Goal: Task Accomplishment & Management: Manage account settings

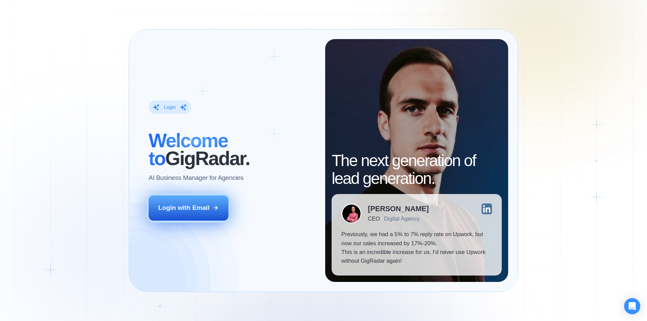
click at [217, 211] on icon at bounding box center [216, 208] width 6 height 6
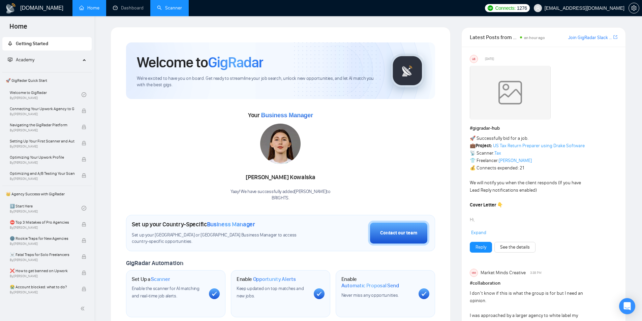
click at [162, 11] on link "Scanner" at bounding box center [169, 8] width 25 height 6
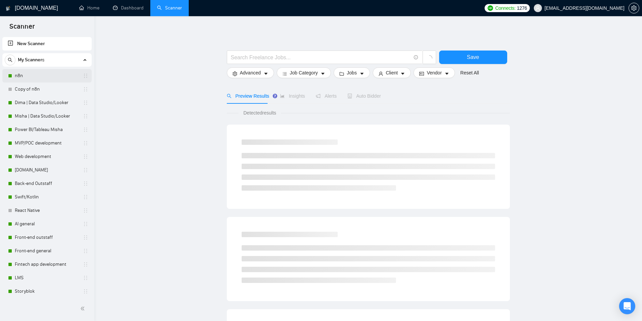
click at [21, 76] on link "n8n" at bounding box center [47, 75] width 64 height 13
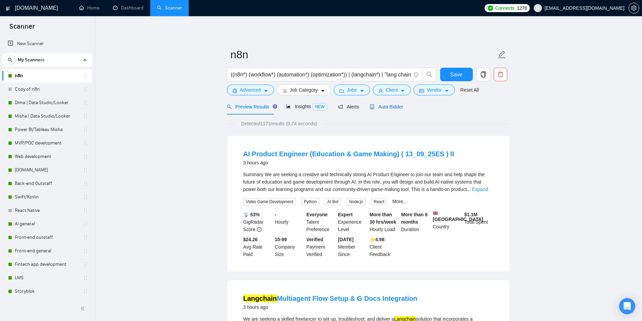
click at [392, 104] on span "Auto Bidder" at bounding box center [386, 106] width 33 height 5
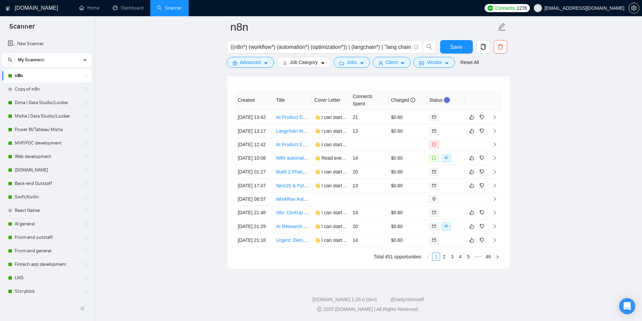
scroll to position [1752, 0]
click at [297, 142] on link "AI Product Engineer (Education & Game Making) ( 13_09_25ES )" at bounding box center [344, 144] width 137 height 5
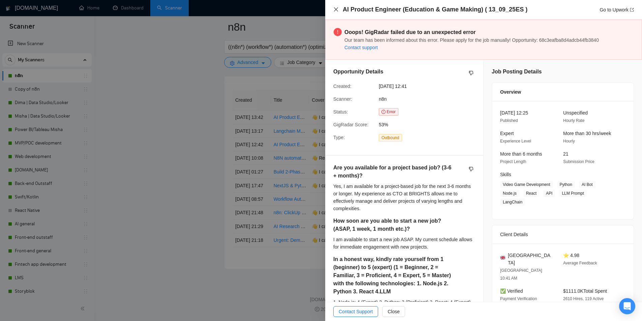
click at [334, 7] on icon "close" at bounding box center [335, 9] width 5 height 5
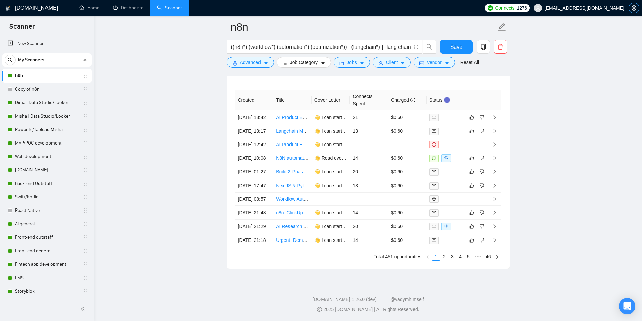
click at [636, 6] on icon "setting" at bounding box center [633, 7] width 5 height 5
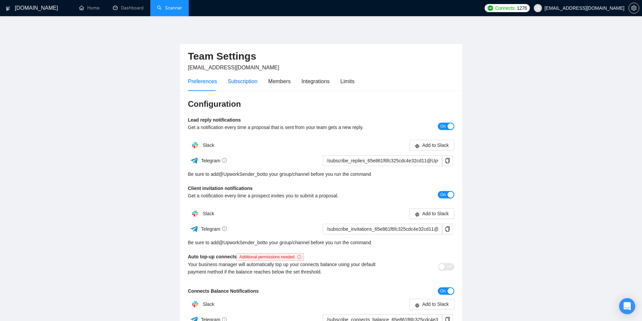
click at [232, 85] on div "Subscription" at bounding box center [243, 81] width 30 height 8
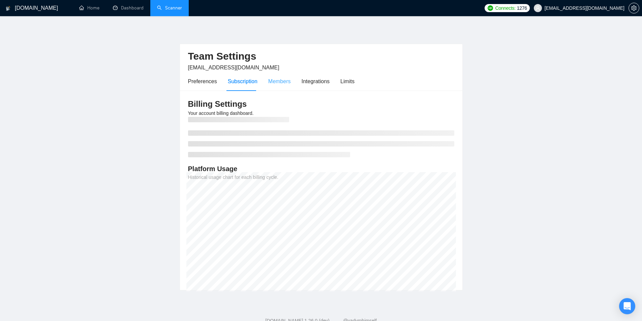
click at [288, 86] on div "Members" at bounding box center [279, 81] width 23 height 19
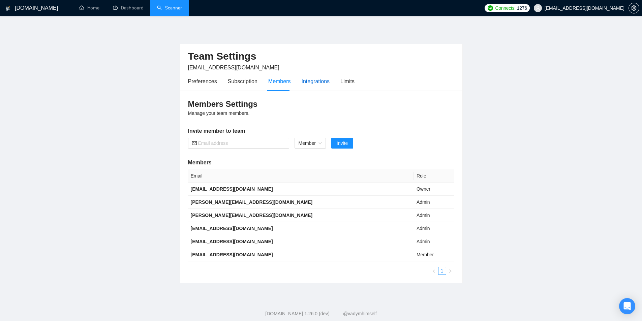
click at [318, 81] on div "Integrations" at bounding box center [315, 81] width 28 height 8
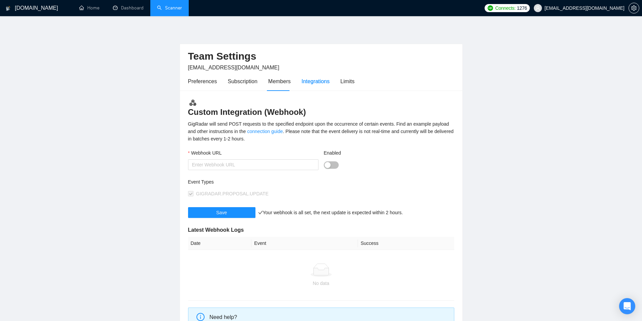
type input "https://hooks.zapier.com/hooks/catch/20102876/2hfw2d3/"
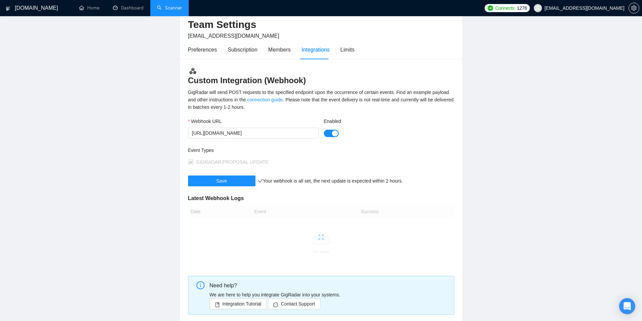
scroll to position [34, 0]
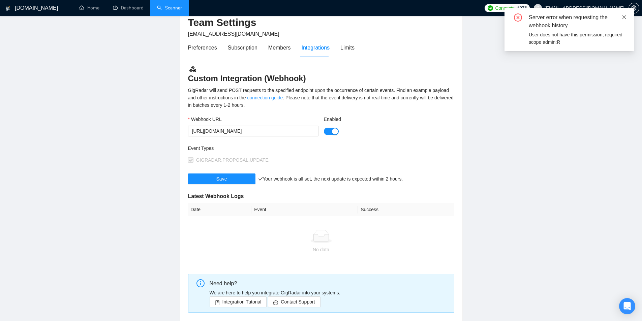
click at [622, 18] on icon "close" at bounding box center [623, 17] width 5 height 5
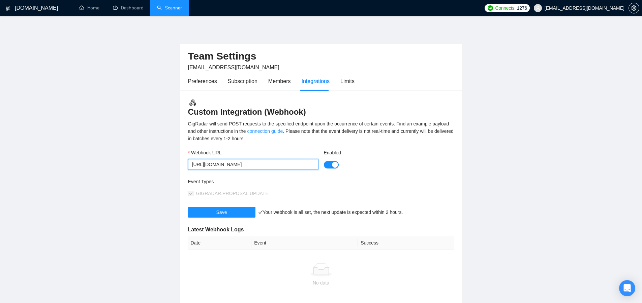
scroll to position [0, 0]
drag, startPoint x: 217, startPoint y: 164, endPoint x: 345, endPoint y: 165, distance: 128.0
click at [339, 164] on div "Webhook URL https://hooks.zapier.com/hooks/catch/20102876/2hfw2d3/ Enabled" at bounding box center [320, 163] width 271 height 29
click at [409, 157] on div "Enabled" at bounding box center [389, 154] width 130 height 10
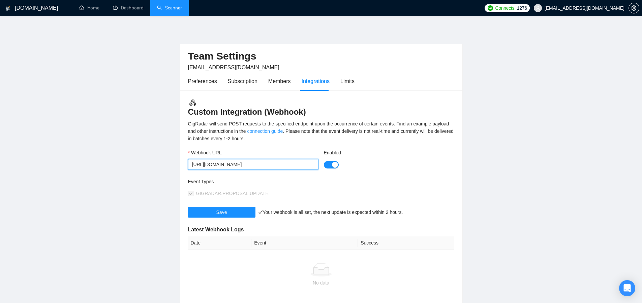
scroll to position [0, 0]
drag, startPoint x: 234, startPoint y: 167, endPoint x: 332, endPoint y: 166, distance: 98.0
click at [331, 166] on div "Webhook URL https://hooks.zapier.com/hooks/catch/20102876/2hfw2d3/ Enabled" at bounding box center [320, 163] width 271 height 29
click at [427, 148] on div "Custom Integration (Webhook) GigRadar will send POST requests to the specified …" at bounding box center [321, 226] width 282 height 271
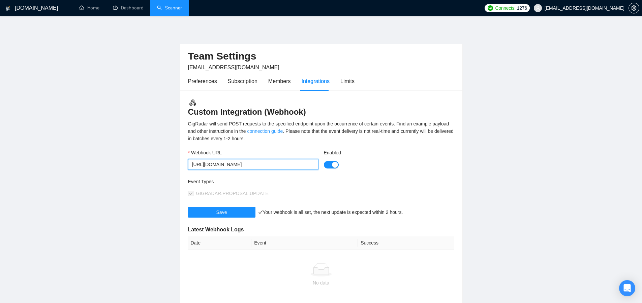
drag, startPoint x: 208, startPoint y: 162, endPoint x: 280, endPoint y: 162, distance: 72.1
click at [274, 163] on input "https://hooks.zapier.com/hooks/catch/20102876/2hfw2d3/" at bounding box center [253, 164] width 130 height 11
click at [282, 162] on input "https://hooks.zapier.com/hooks/catch/20102876/2hfw2d3/" at bounding box center [253, 164] width 130 height 11
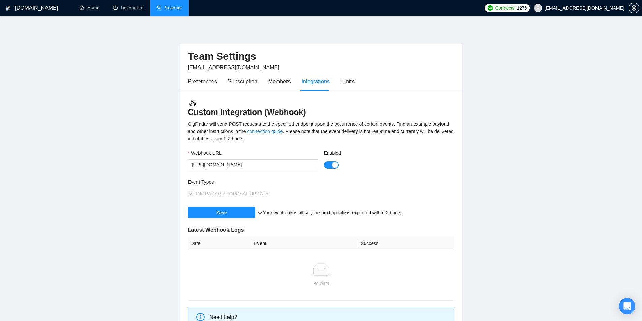
click at [406, 113] on h3 "Custom Integration (Webhook)" at bounding box center [321, 108] width 266 height 19
click at [344, 79] on div "Limits" at bounding box center [347, 81] width 14 height 8
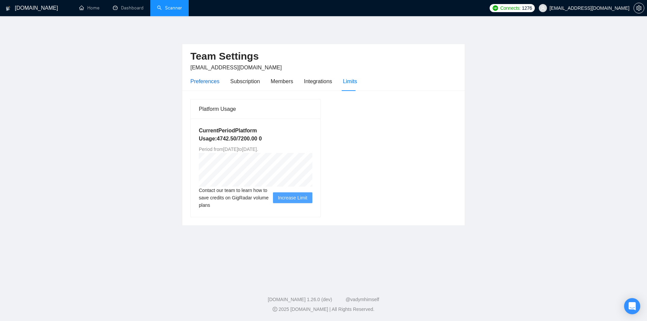
click at [199, 82] on div "Preferences" at bounding box center [204, 81] width 29 height 8
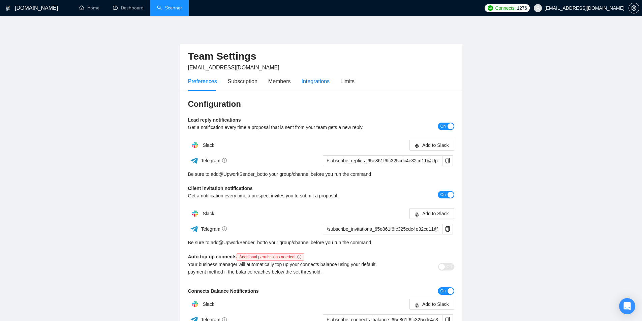
click at [311, 79] on div "Integrations" at bounding box center [315, 81] width 28 height 8
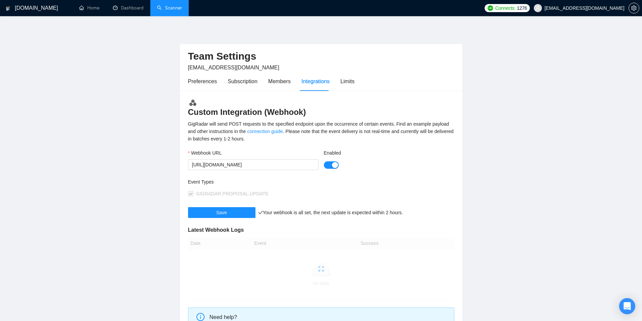
click at [262, 81] on div "Preferences Subscription Members Integrations Limits" at bounding box center [271, 81] width 166 height 19
click at [268, 81] on div "Members" at bounding box center [279, 81] width 23 height 8
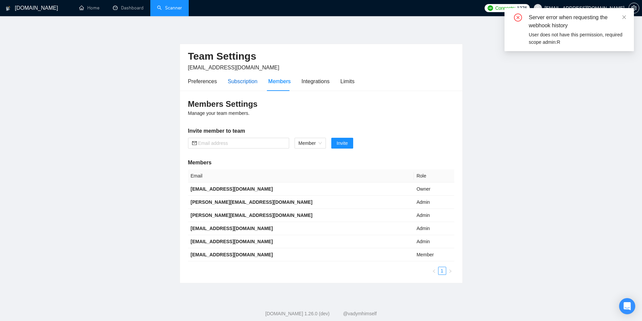
click at [238, 82] on div "Subscription" at bounding box center [243, 81] width 30 height 8
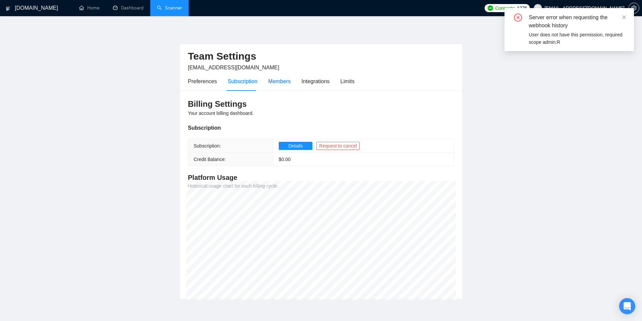
click at [287, 83] on div "Members" at bounding box center [279, 81] width 23 height 8
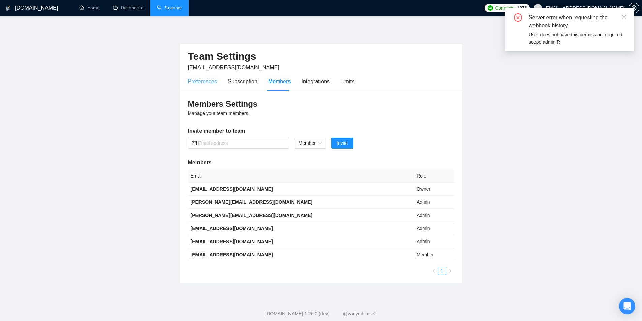
click at [201, 86] on div "Preferences" at bounding box center [202, 81] width 29 height 19
